Goal: Task Accomplishment & Management: Use online tool/utility

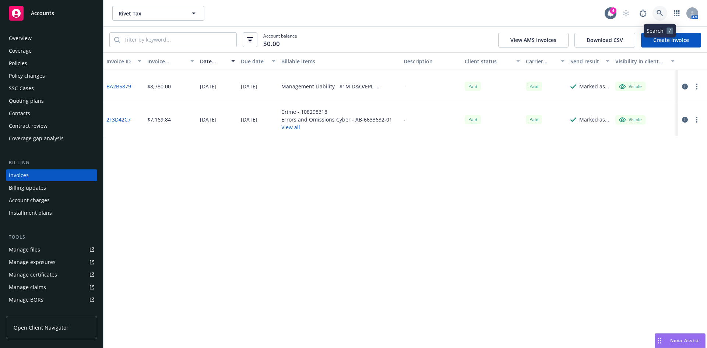
click at [657, 13] on icon at bounding box center [659, 13] width 6 height 6
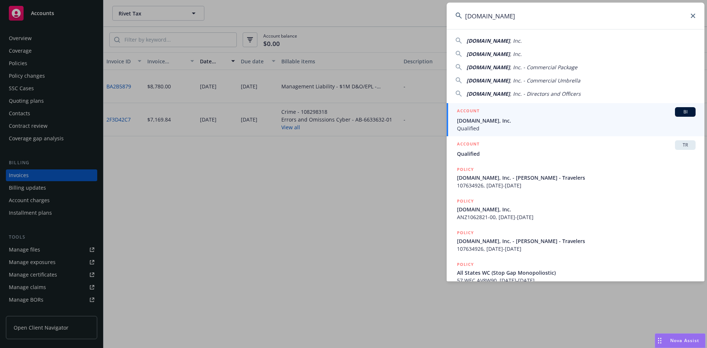
type input "Qualified.com"
click at [493, 119] on span "Qualified.com, Inc." at bounding box center [576, 121] width 238 height 8
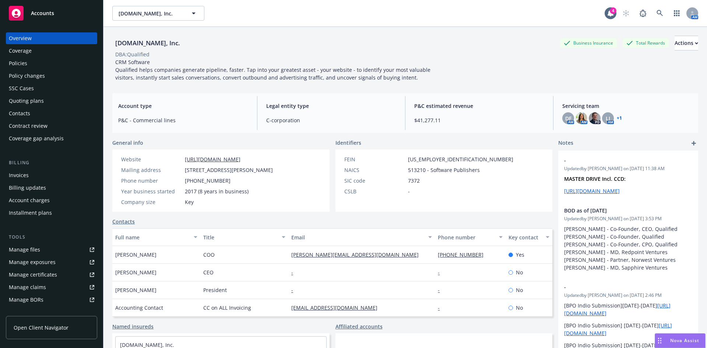
click at [35, 175] on div "Invoices" at bounding box center [51, 175] width 85 height 12
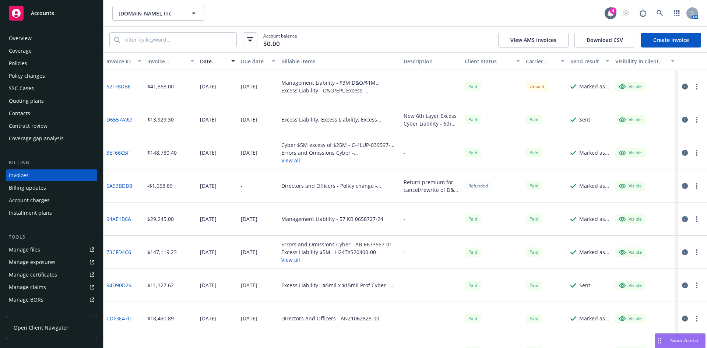
click at [669, 10] on div "AM" at bounding box center [657, 13] width 79 height 15
click at [656, 12] on icon at bounding box center [659, 13] width 7 height 7
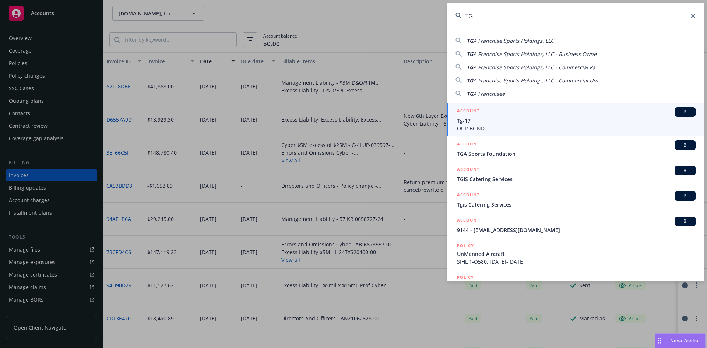
type input "TG"
click at [510, 116] on div "ACCOUNT BI" at bounding box center [576, 112] width 238 height 10
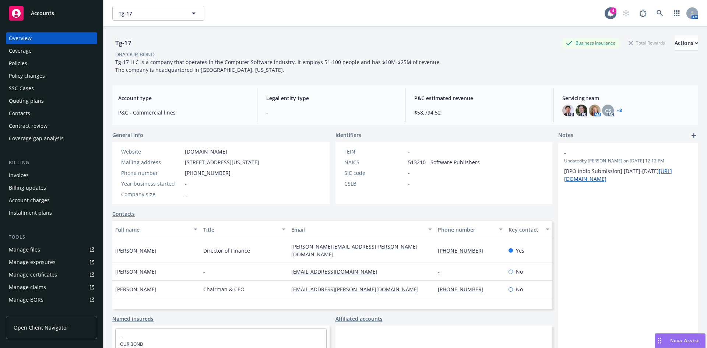
click at [38, 60] on div "Policies" at bounding box center [51, 63] width 85 height 12
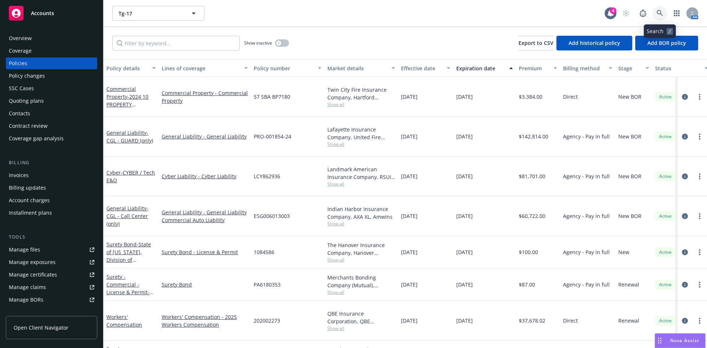
click at [655, 8] on link at bounding box center [659, 13] width 15 height 15
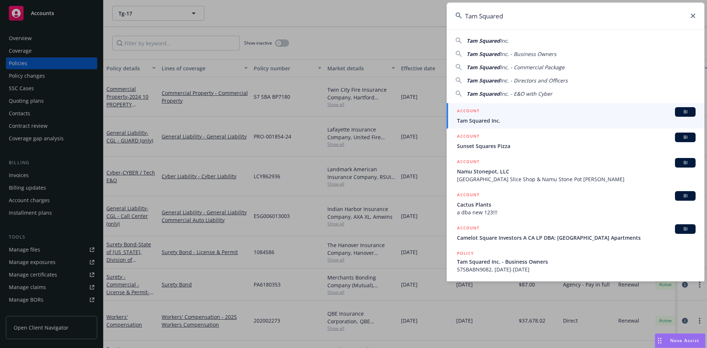
type input "Tam Squared"
click at [478, 115] on h5 "ACCOUNT" at bounding box center [468, 111] width 22 height 9
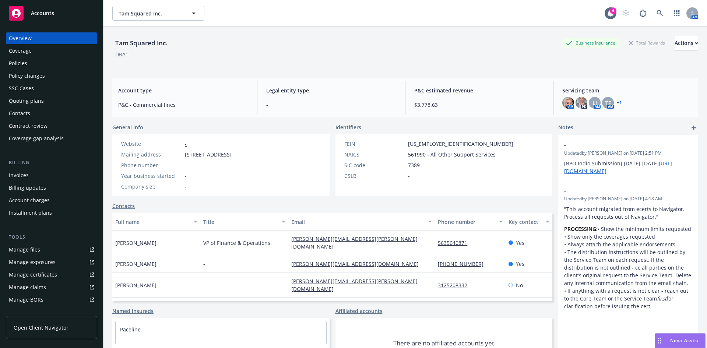
click at [25, 100] on div "Quoting plans" at bounding box center [26, 101] width 35 height 12
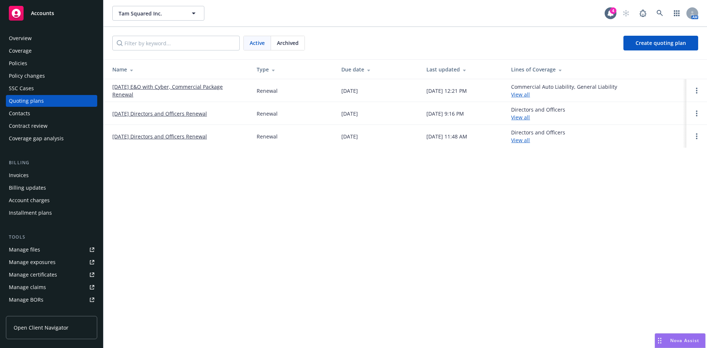
click at [169, 115] on link "[DATE] Directors and Officers Renewal" at bounding box center [159, 114] width 95 height 8
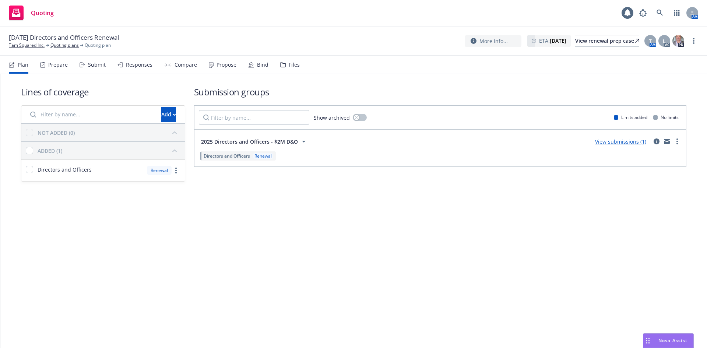
click at [290, 66] on div "Files" at bounding box center [294, 65] width 11 height 6
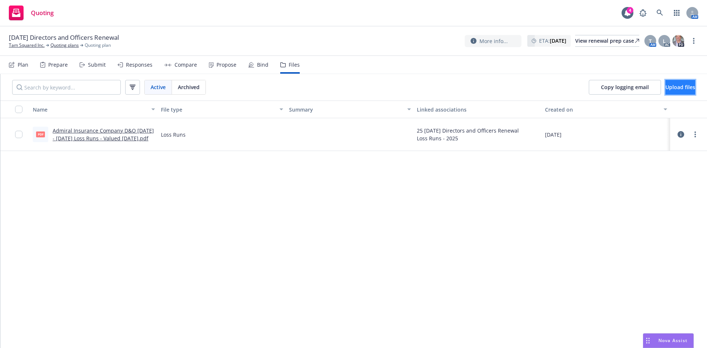
click at [667, 86] on span "Upload files" at bounding box center [680, 87] width 30 height 7
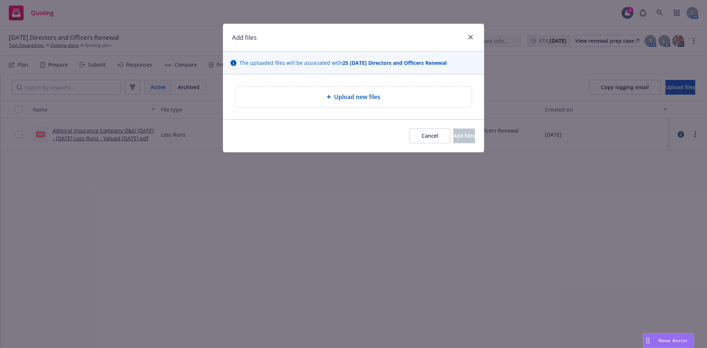
click at [372, 89] on div "Upload new files" at bounding box center [353, 96] width 236 height 21
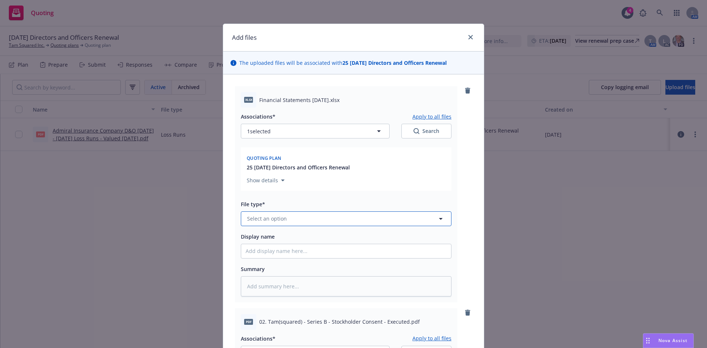
click at [270, 219] on span "Select an option" at bounding box center [267, 219] width 40 height 8
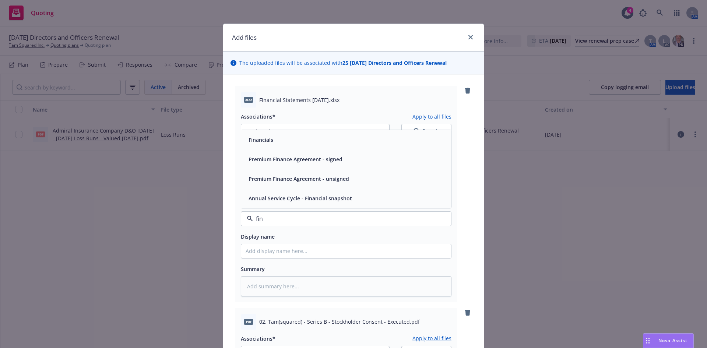
type input "[PERSON_NAME]"
type textarea "x"
type input "fina"
click at [261, 142] on span "Financials" at bounding box center [260, 140] width 25 height 8
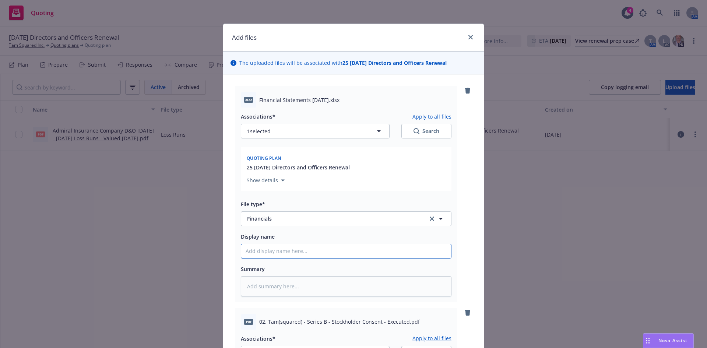
click at [263, 254] on input "Display name" at bounding box center [346, 251] width 210 height 14
type textarea "x"
type input "F"
type textarea "x"
type input "Fi"
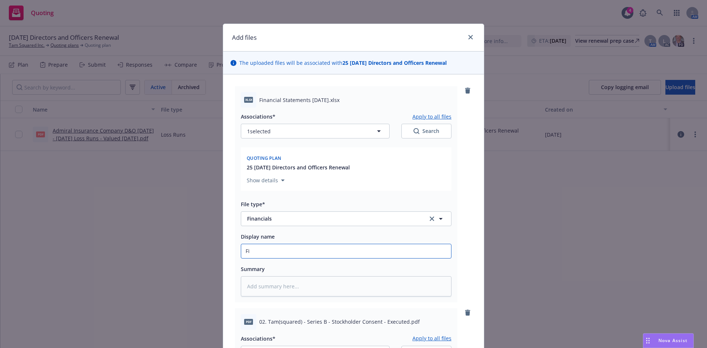
type textarea "x"
type input "Fin"
type textarea "x"
type input "Financials"
type textarea "x"
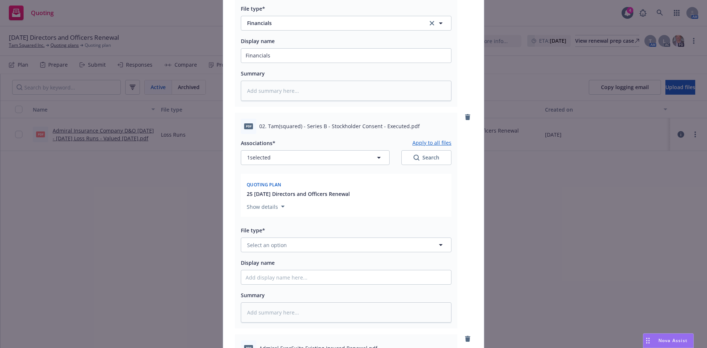
scroll to position [205, 0]
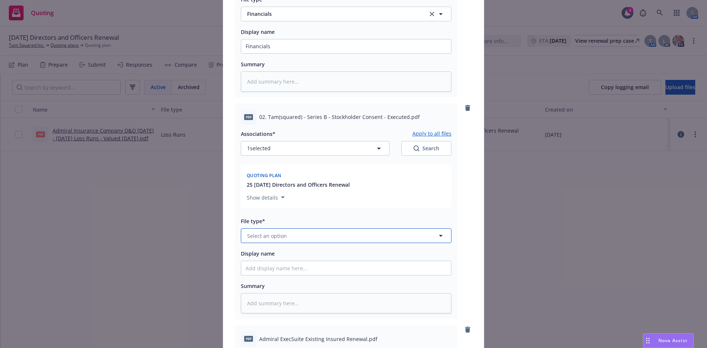
click at [271, 240] on button "Select an option" at bounding box center [346, 235] width 210 height 15
type input "other"
click at [272, 217] on div "Other" at bounding box center [345, 215] width 201 height 11
click at [254, 53] on input "Display name" at bounding box center [346, 46] width 210 height 14
type textarea "x"
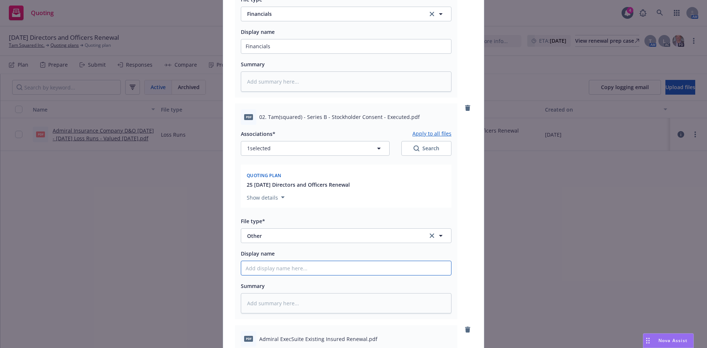
type input "S"
type textarea "x"
type input "St"
type textarea "x"
type input "Sto"
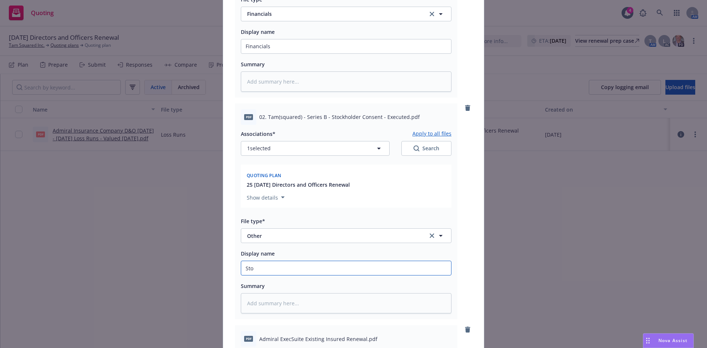
type textarea "x"
type input "Stoc"
type textarea "x"
type input "Stock"
type textarea "x"
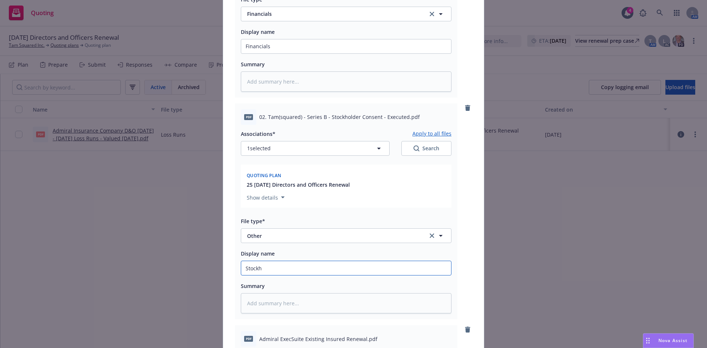
type input "Stockho"
type textarea "x"
type input "Stockhol"
type textarea "x"
type input "Stockhold"
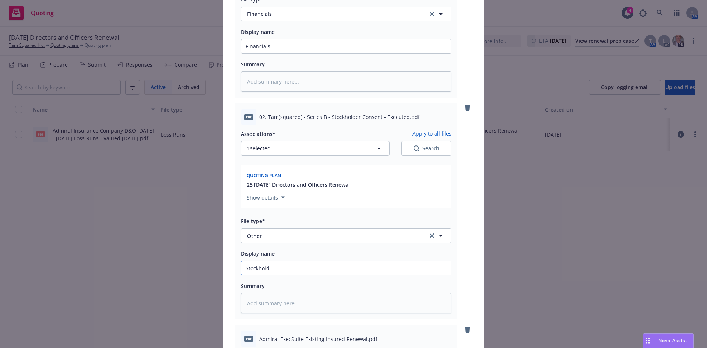
type textarea "x"
type input "Stockholde"
type textarea "x"
type input "Stockholder"
type textarea "x"
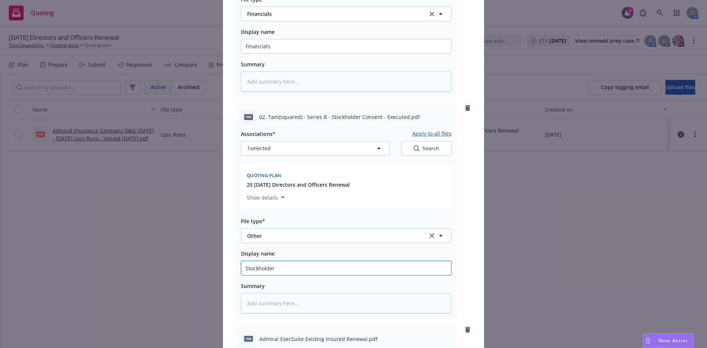
type input "Stockholder C"
type textarea "x"
type input "Stockholder Co"
type textarea "x"
type input "Stockholder Con"
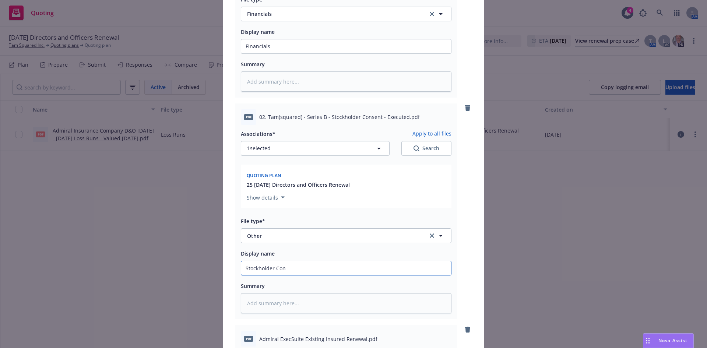
type textarea "x"
type input "Stockholder Conse"
type textarea "x"
type input "Stockholder [PERSON_NAME]"
type textarea "x"
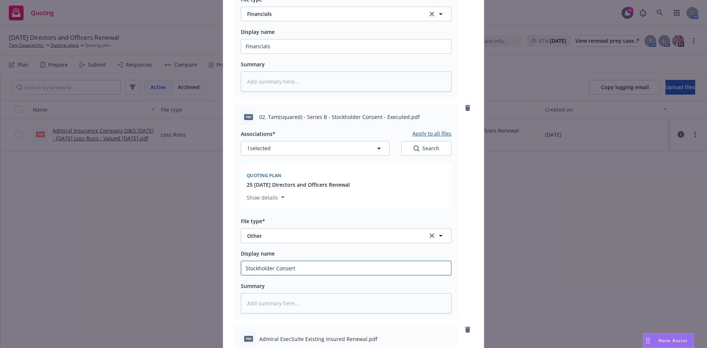
type input "Stockholder Consert"
type textarea "x"
type input "Stockholder Consert"
type textarea "x"
type input "Stockholder [PERSON_NAME]"
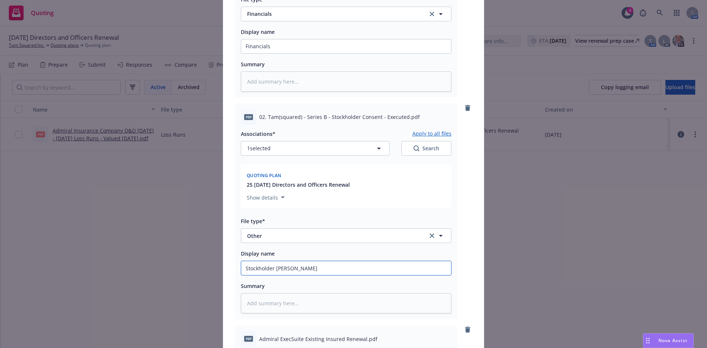
type textarea "x"
type input "Stockholder Conse"
type textarea "x"
type input "Stockholder Consent"
type textarea "x"
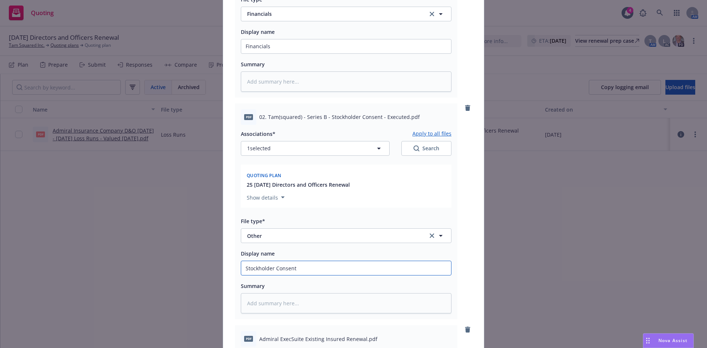
type input "Stockholder Consent"
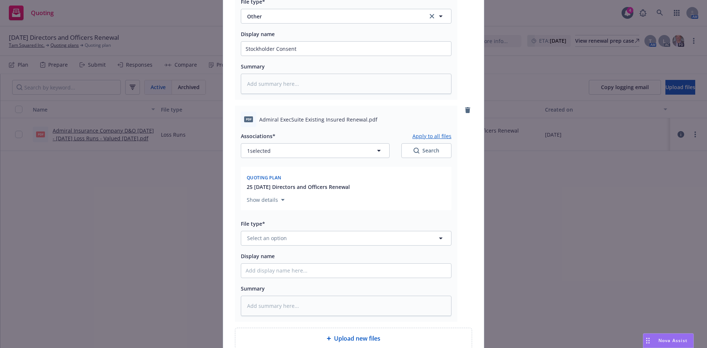
scroll to position [437, 0]
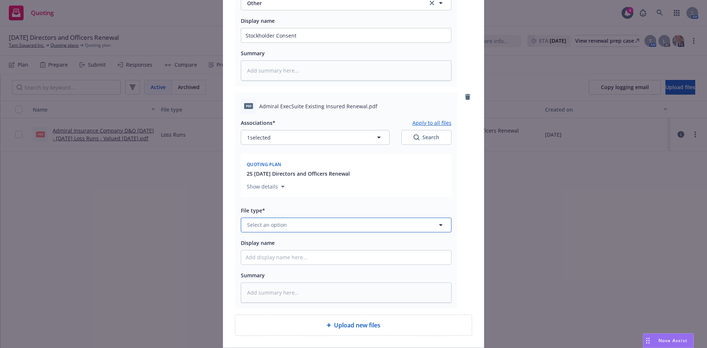
click at [263, 226] on span "Select an option" at bounding box center [267, 225] width 40 height 8
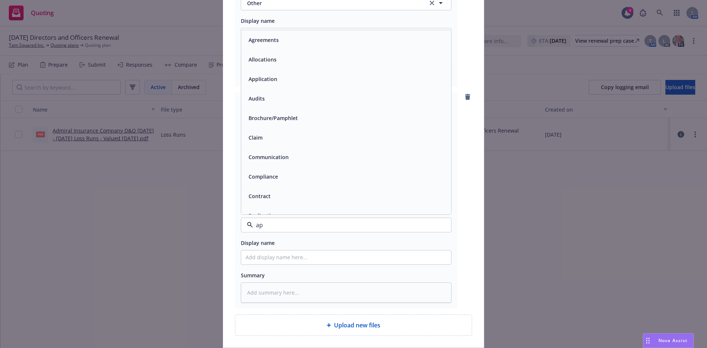
type input "app"
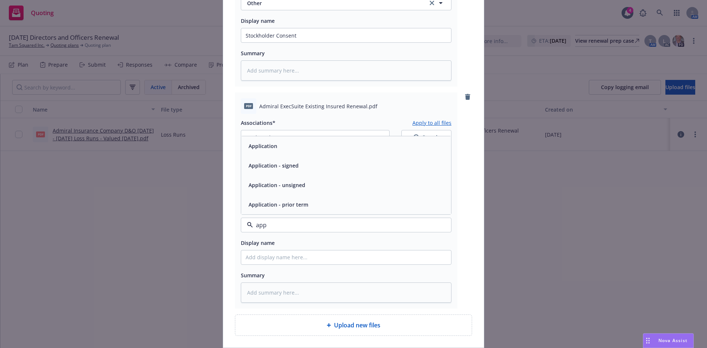
click at [282, 167] on span "Application - signed" at bounding box center [273, 166] width 50 height 8
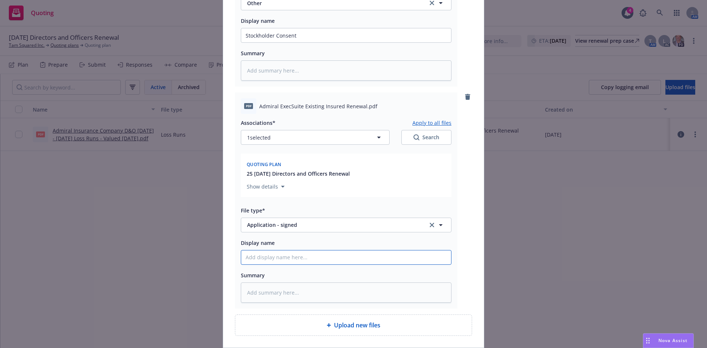
type textarea "x"
type input "A"
type textarea "x"
type input "Adm"
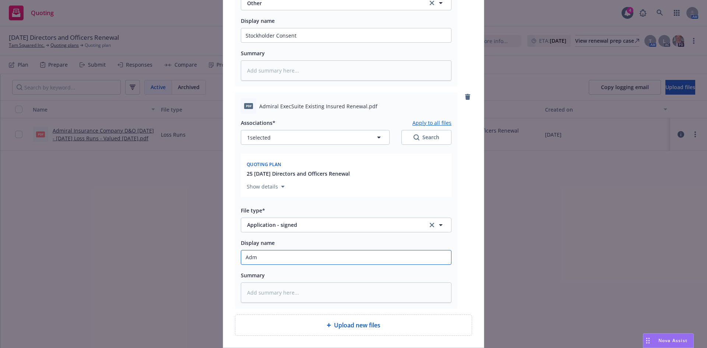
type textarea "x"
type input "[PERSON_NAME]"
type textarea "x"
type input "Admiral"
type textarea "x"
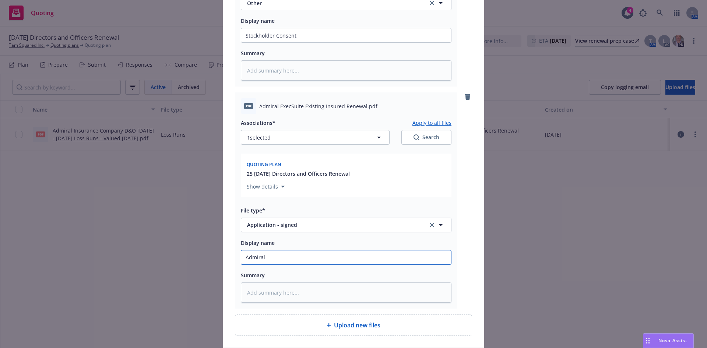
type input "Admiral"
type textarea "x"
type input "Admiral R"
type textarea "x"
type input "Admiral Re"
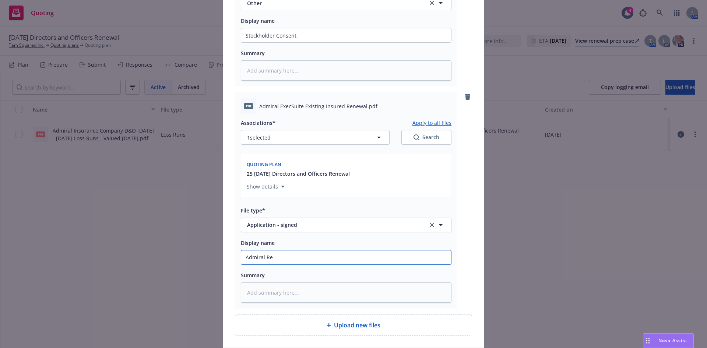
type textarea "x"
type input "Admiral [PERSON_NAME]"
type textarea "x"
type input "Admiral [PERSON_NAME]"
type textarea "x"
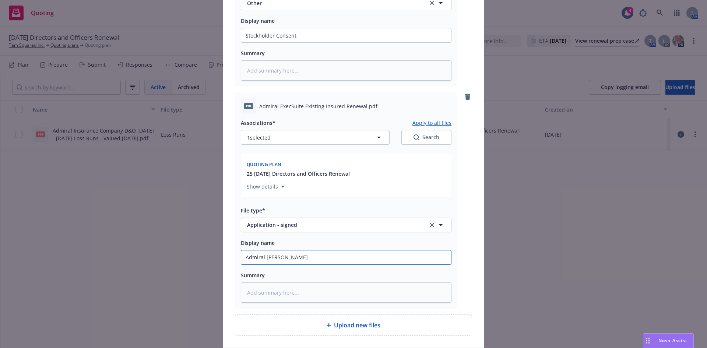
type input "Admiral [PERSON_NAME]"
type textarea "x"
type input "Admiral [PERSON_NAME]"
type textarea "x"
type input "Admiral [PERSON_NAME]"
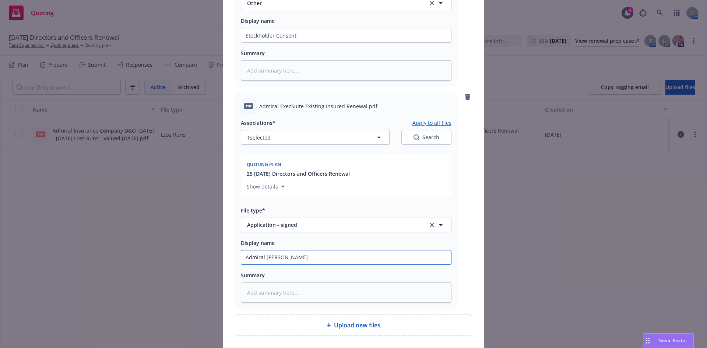
type textarea "x"
type input "Admiral [PERSON_NAME]"
type textarea "x"
type input "Admiral [PERSON_NAME]"
type textarea "x"
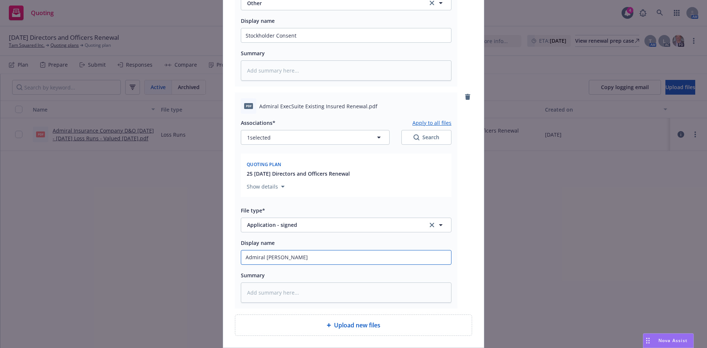
type input "Admiral [PERSON_NAME] App"
type textarea "x"
type input "Admiral [PERSON_NAME] App"
type textarea "x"
type input "Admiral [PERSON_NAME] App -"
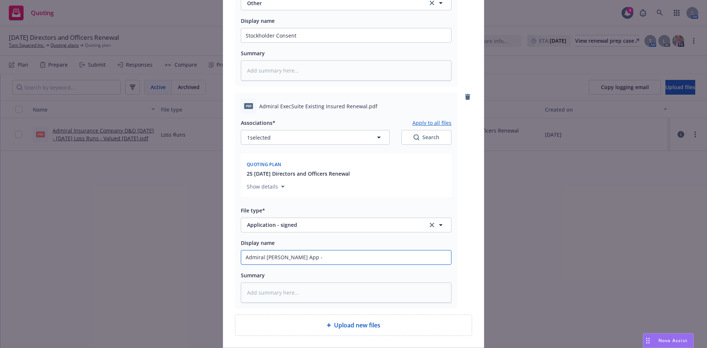
type textarea "x"
type input "Admiral [PERSON_NAME] App -"
type textarea "x"
type input "Admiral [PERSON_NAME] App - D"
type textarea "x"
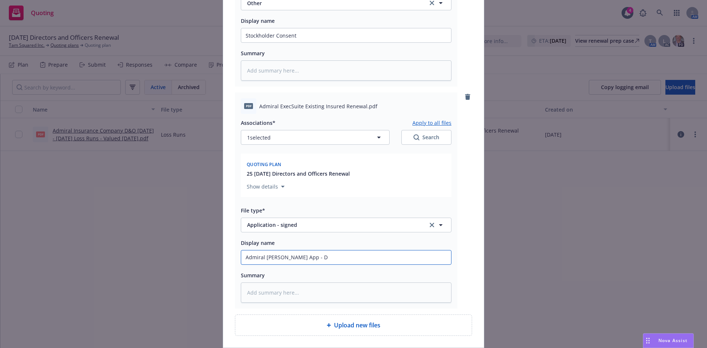
type input "Admiral [PERSON_NAME] App - D&"
type textarea "x"
type input "Admiral [PERSON_NAME] App - D&O"
type textarea "x"
type input "Admiral [PERSON_NAME] App - D&O"
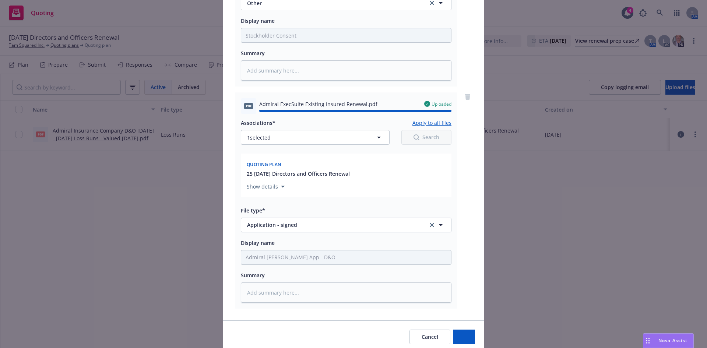
type textarea "x"
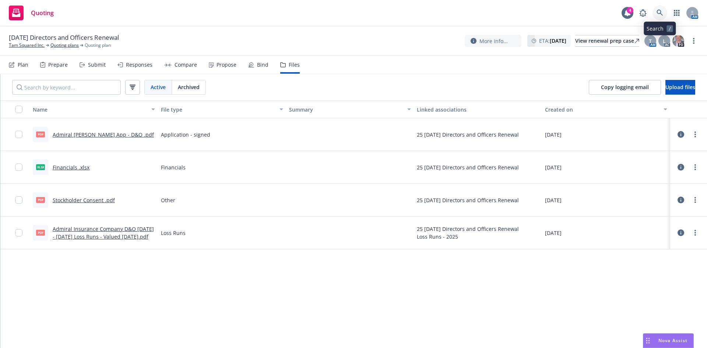
click at [664, 14] on link at bounding box center [659, 13] width 15 height 15
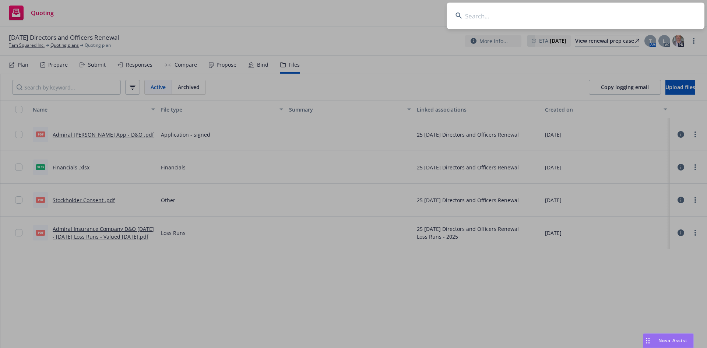
click at [543, 19] on input at bounding box center [575, 16] width 258 height 26
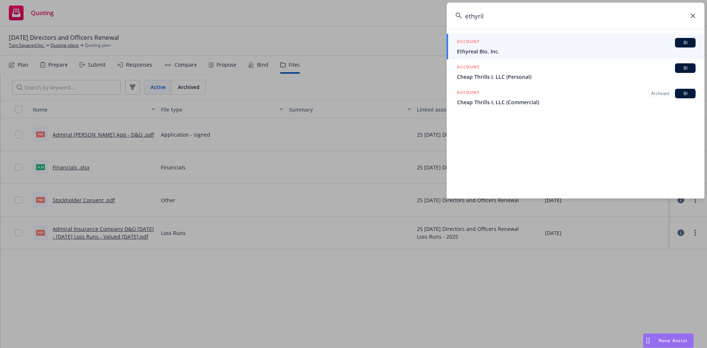
type input "ethyril"
click at [484, 56] on link "ACCOUNT BI Ethyreal Bio, Inc." at bounding box center [575, 46] width 258 height 25
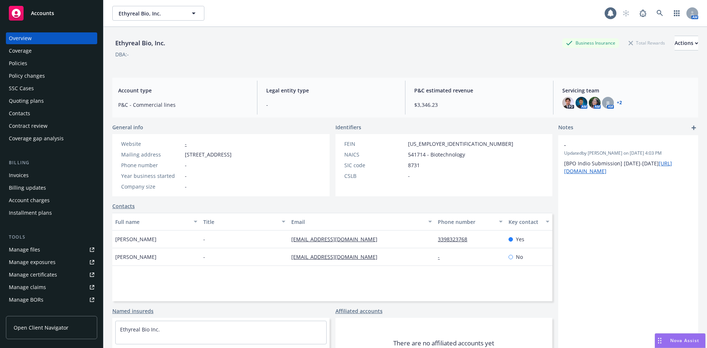
click at [26, 62] on div "Policies" at bounding box center [18, 63] width 18 height 12
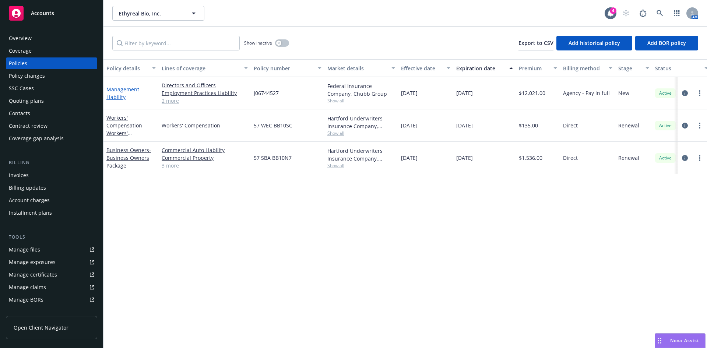
click at [116, 89] on link "Management Liability" at bounding box center [122, 93] width 33 height 15
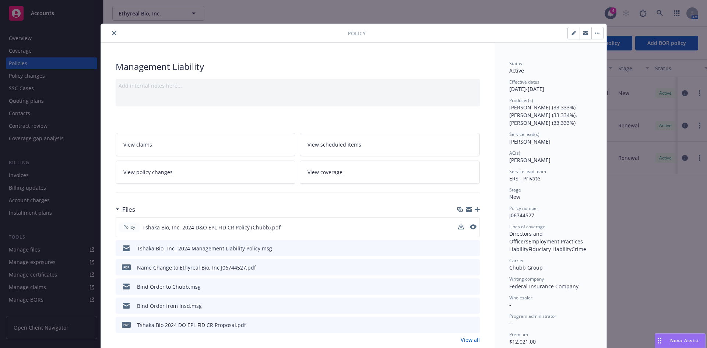
click at [474, 227] on div "Policy Tshaka Bio, Inc. 2024 D&O EPL FID CR Policy (Chubb).pdf" at bounding box center [298, 227] width 364 height 20
click at [471, 226] on icon "preview file" at bounding box center [472, 226] width 7 height 5
click at [112, 34] on icon "close" at bounding box center [114, 33] width 4 height 4
